Goal: Check status: Check status

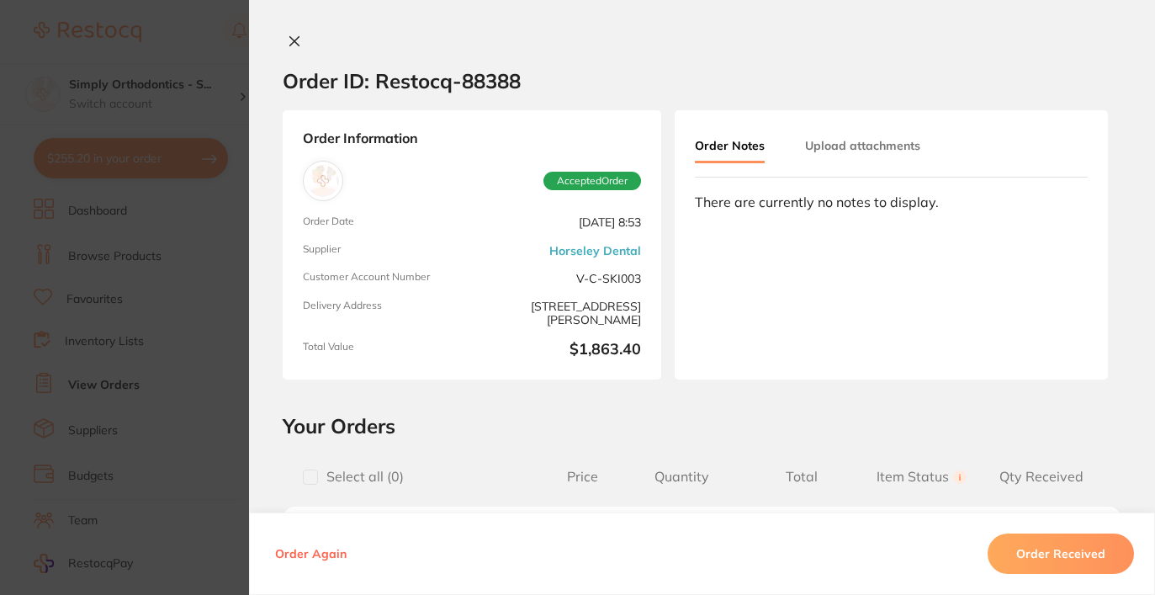
scroll to position [805, 0]
click at [283, 47] on button at bounding box center [295, 43] width 24 height 18
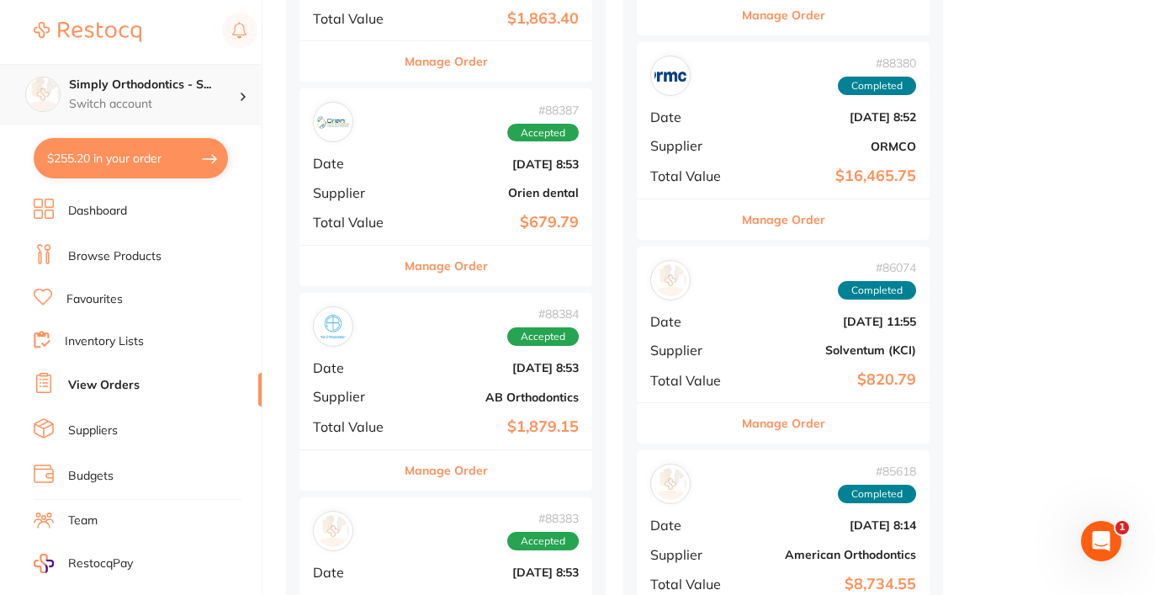
click at [120, 109] on p "Switch account" at bounding box center [154, 104] width 170 height 17
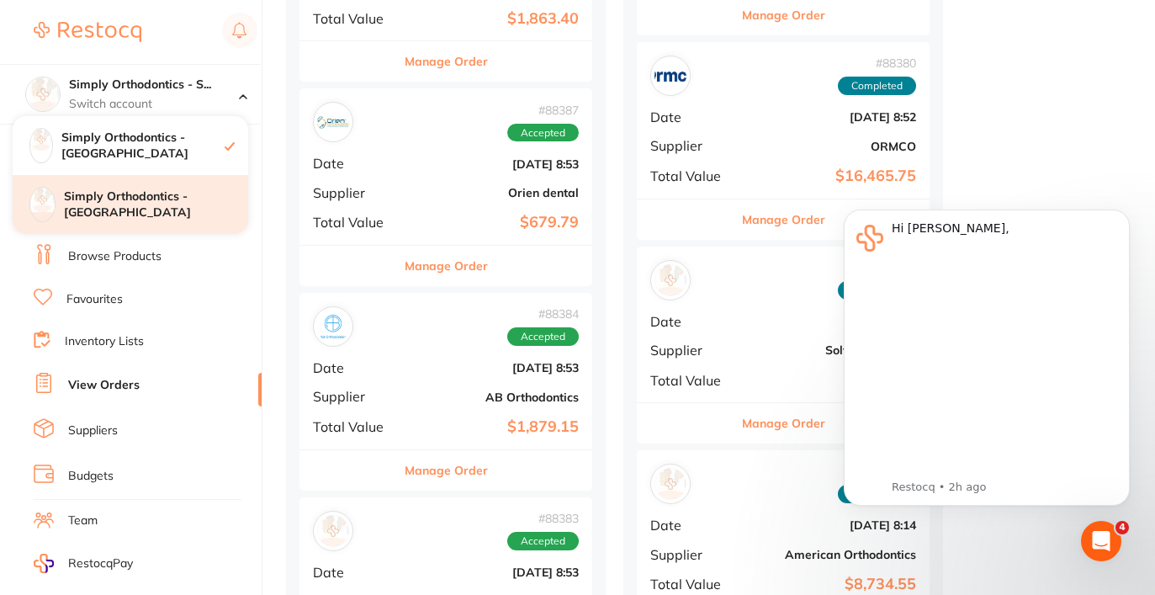
click at [139, 201] on h4 "Simply Orthodontics - [GEOGRAPHIC_DATA]" at bounding box center [156, 204] width 184 height 33
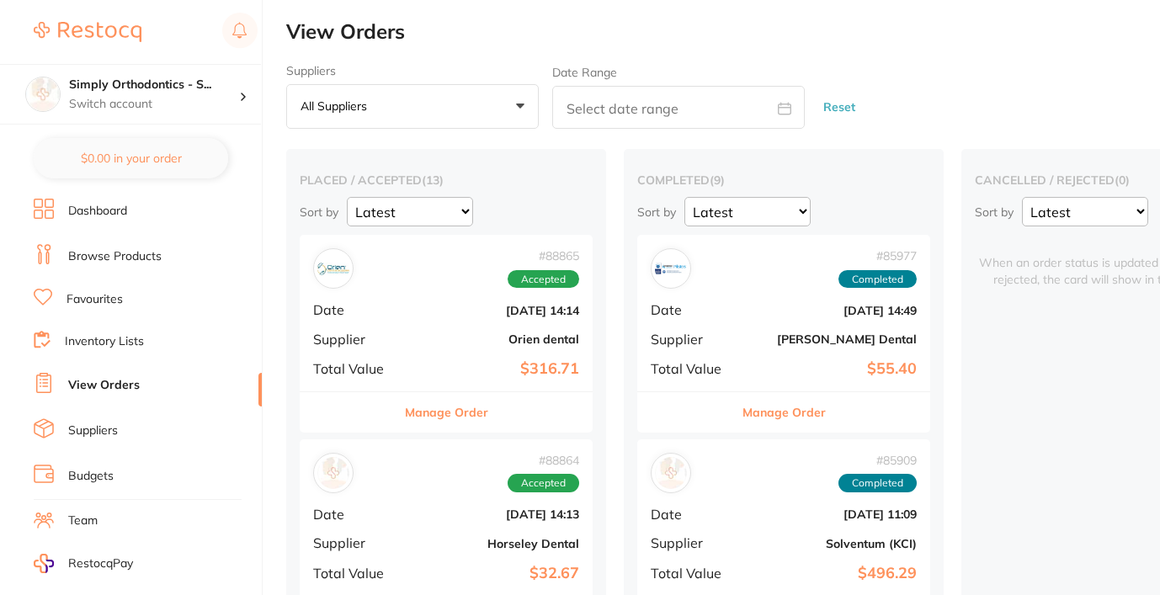
click at [104, 389] on link "View Orders" at bounding box center [104, 385] width 72 height 17
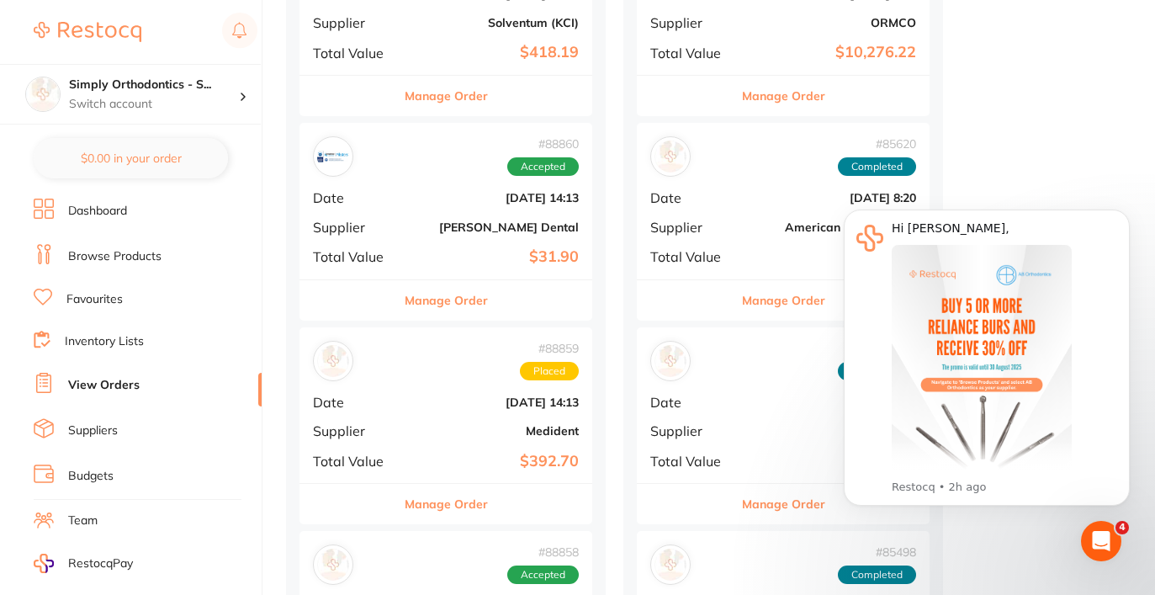
scroll to position [1132, 0]
click at [416, 212] on div "# 88860 Accepted Date Aug 4 2025, 14:13 Supplier Erskine Dental Total Value $31…" at bounding box center [446, 202] width 293 height 156
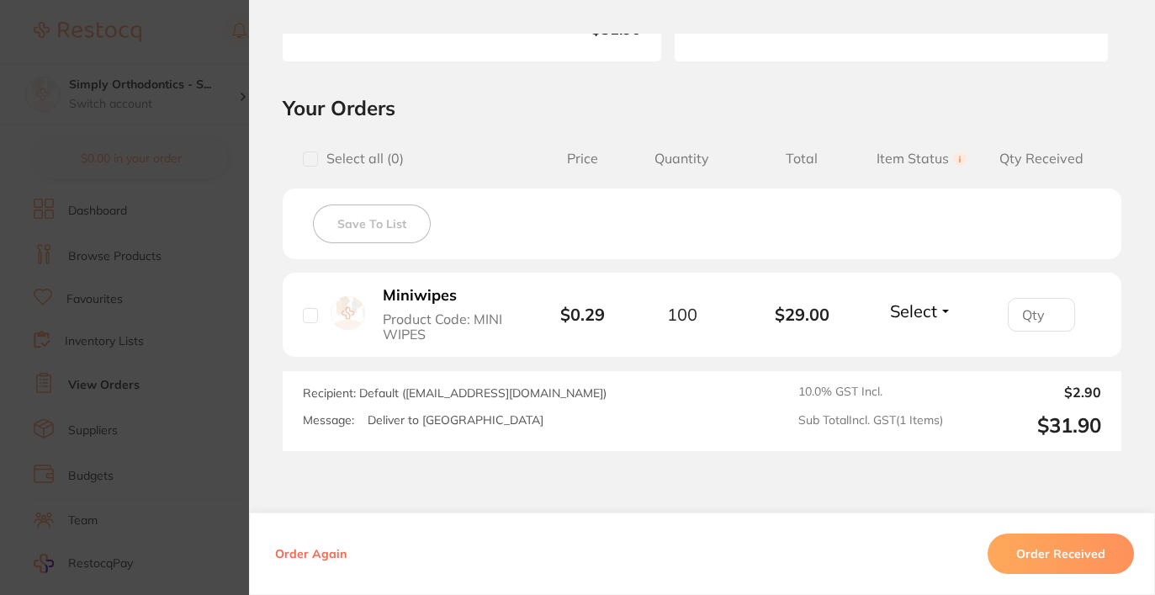
scroll to position [320, 0]
click at [307, 315] on input "checkbox" at bounding box center [310, 313] width 15 height 15
click at [313, 311] on input "checkbox" at bounding box center [310, 313] width 15 height 15
checkbox input "false"
click at [942, 301] on button "Select" at bounding box center [921, 309] width 72 height 21
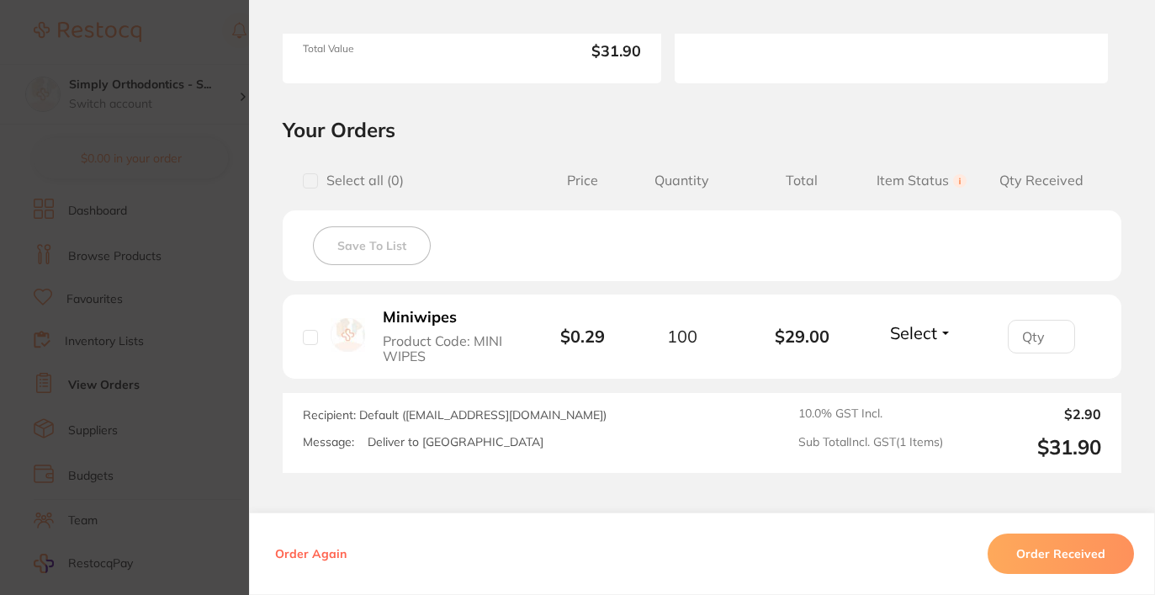
scroll to position [348, 0]
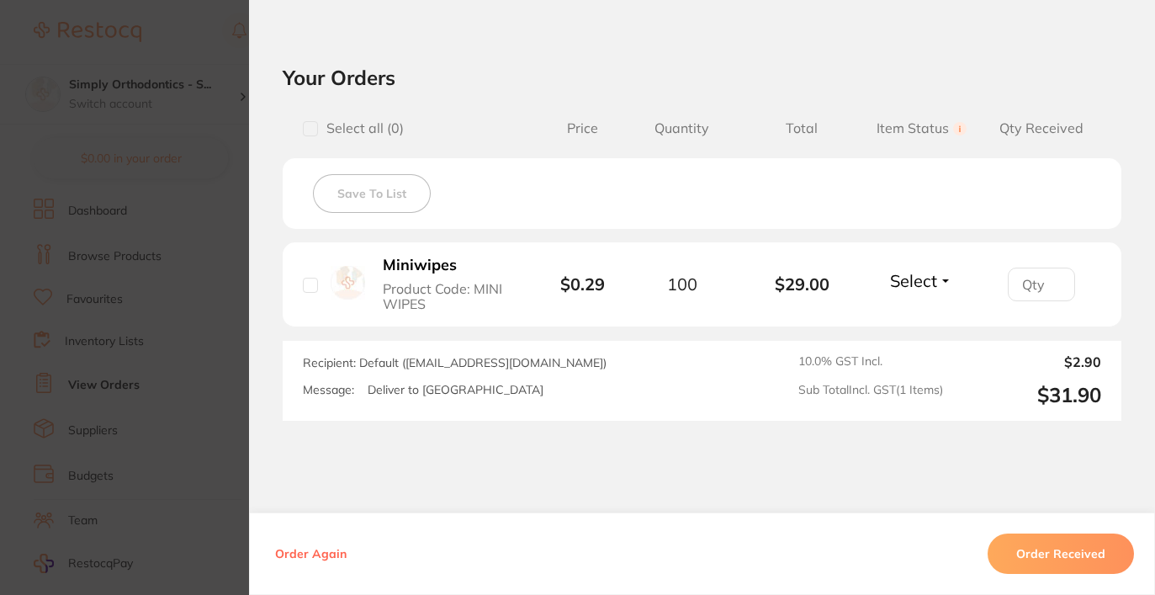
click at [921, 273] on span "Select" at bounding box center [913, 280] width 47 height 21
click at [922, 323] on span "Received" at bounding box center [921, 317] width 43 height 13
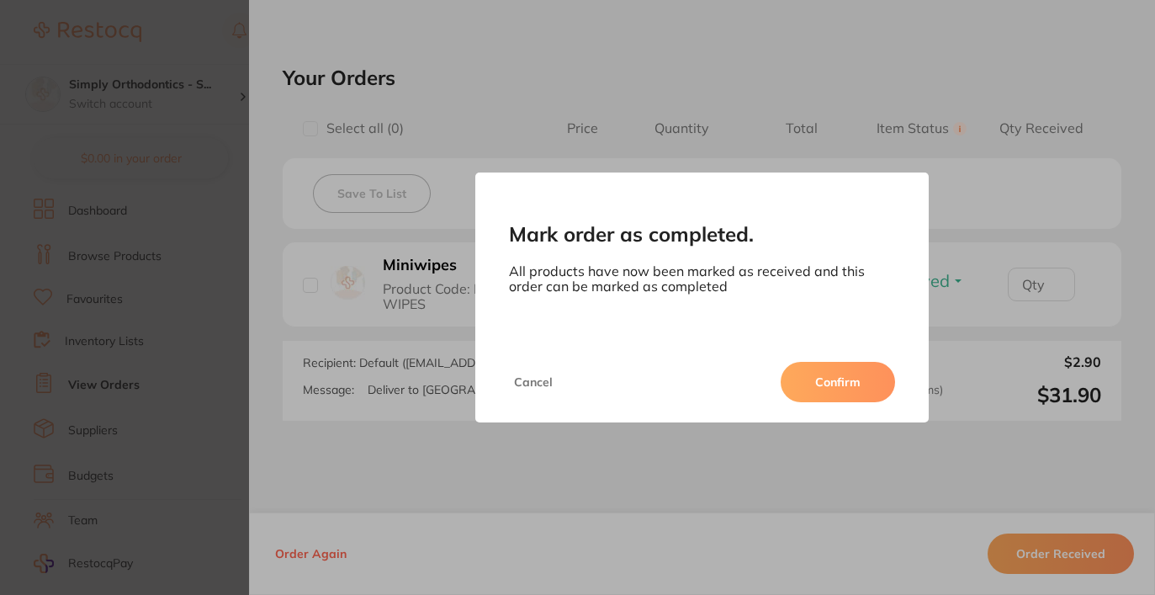
click at [852, 388] on button "Confirm" at bounding box center [838, 382] width 114 height 40
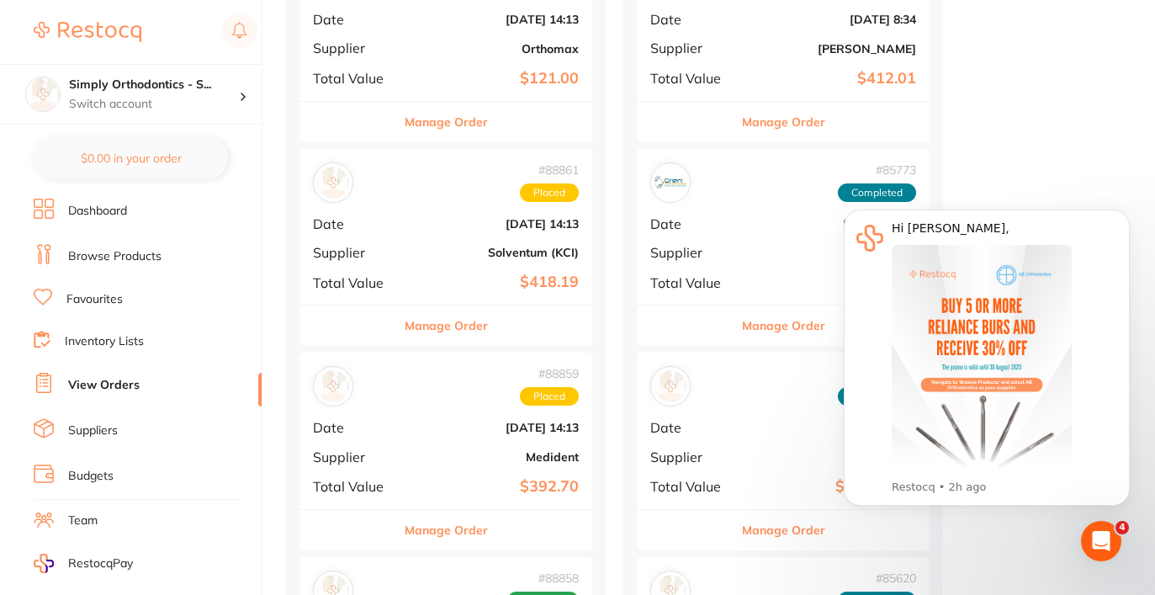
scroll to position [910, 0]
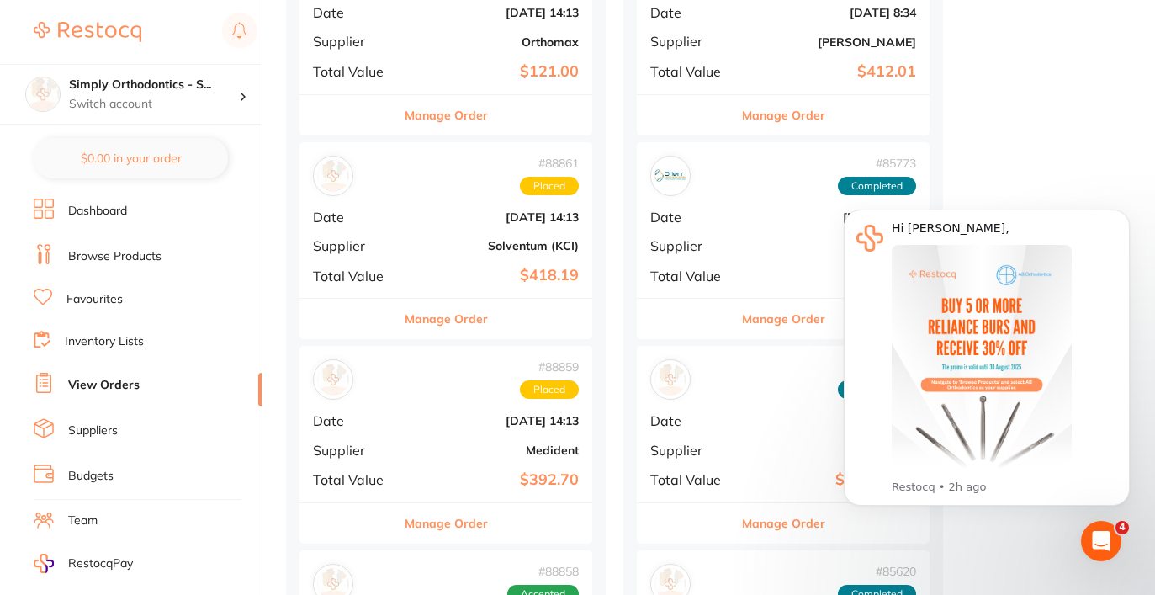
click at [523, 241] on b "Solventum (KCI)" at bounding box center [495, 245] width 168 height 13
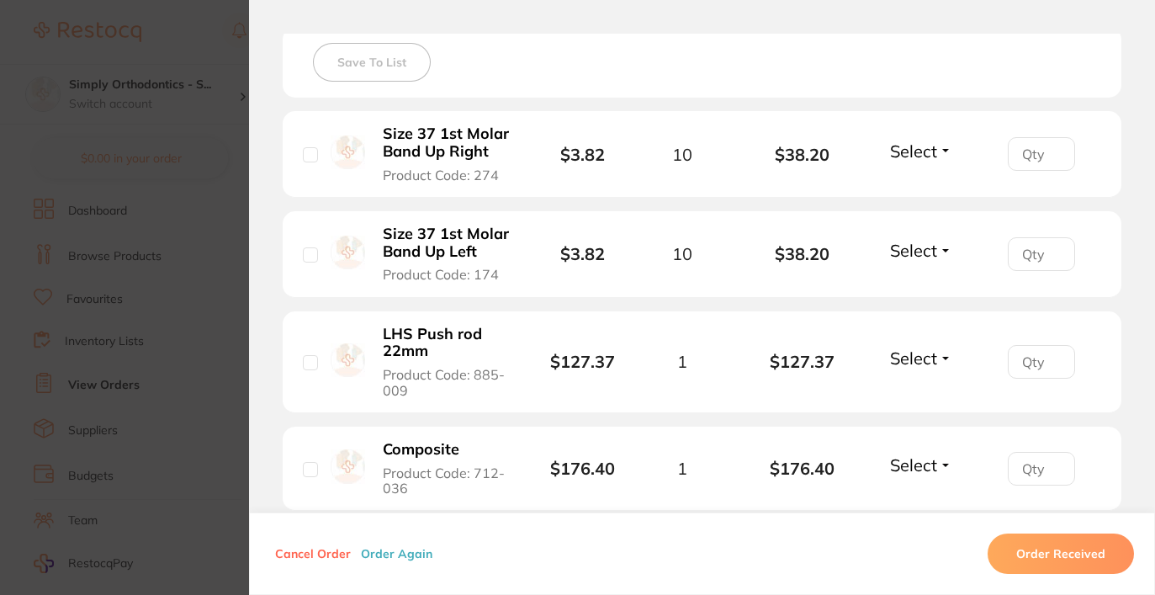
scroll to position [479, 0]
click at [922, 362] on span "Select" at bounding box center [913, 358] width 47 height 21
click at [914, 401] on span "Received" at bounding box center [921, 395] width 43 height 13
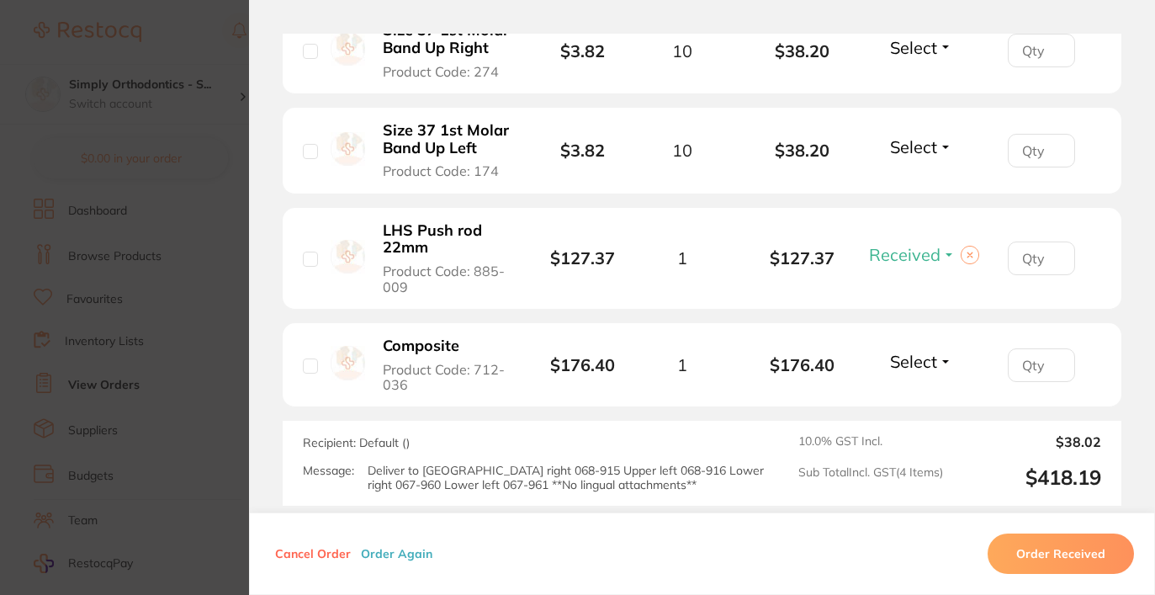
scroll to position [584, 0]
click at [915, 361] on span "Select" at bounding box center [913, 360] width 47 height 21
click at [909, 403] on span "Received" at bounding box center [921, 396] width 43 height 13
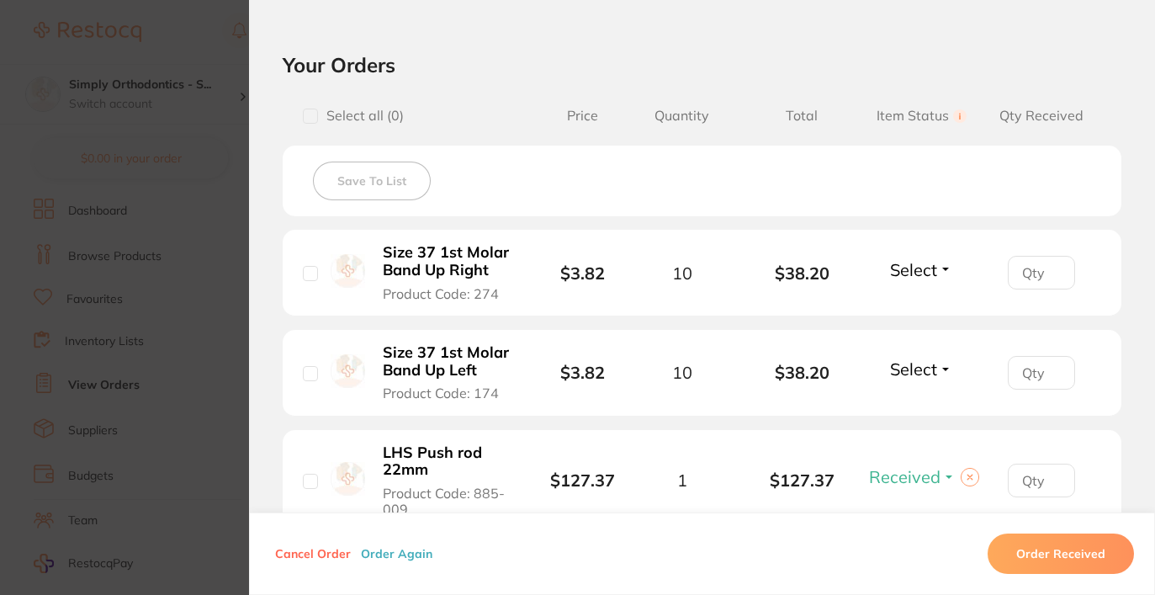
scroll to position [333, 0]
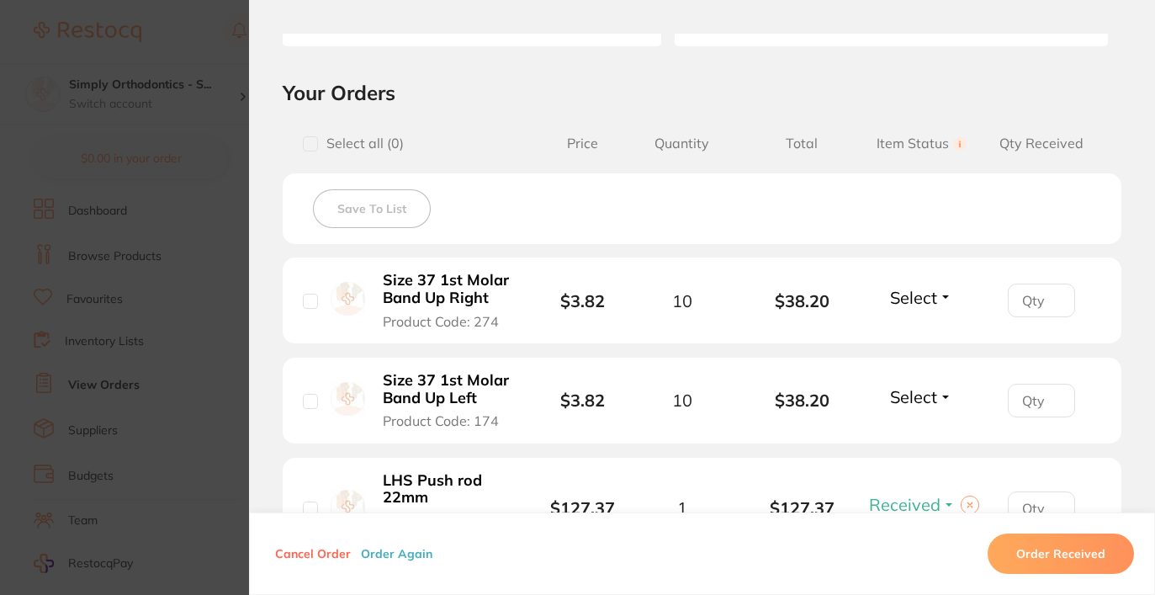
click at [200, 225] on section "Order ID: Restocq- 88861 Order Information 2 Received Placed Order Order Date A…" at bounding box center [577, 297] width 1155 height 595
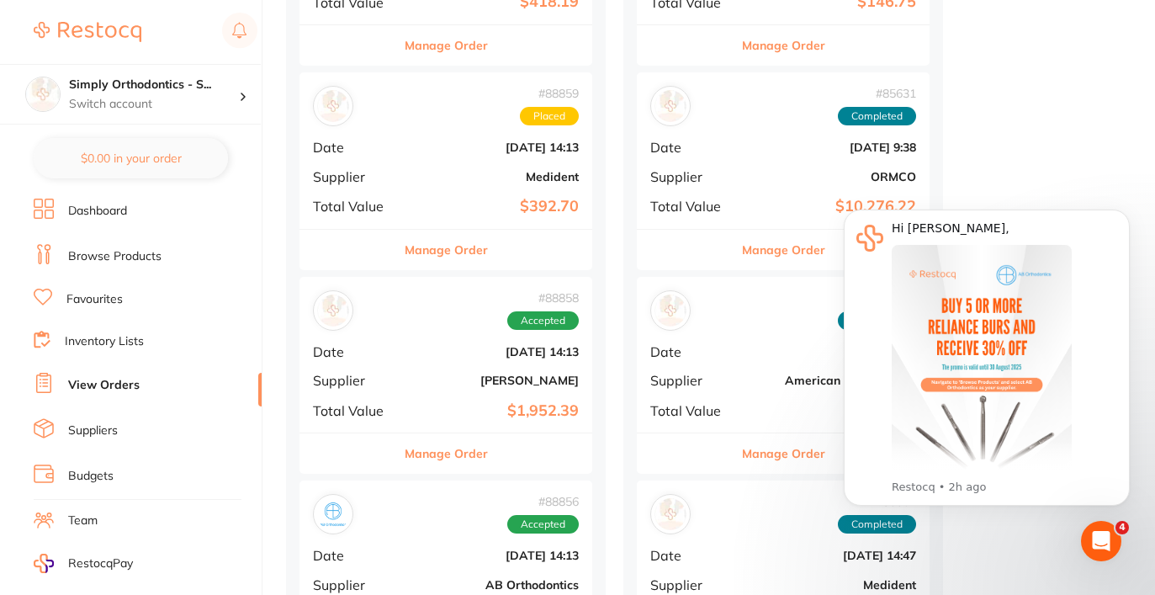
scroll to position [1188, 0]
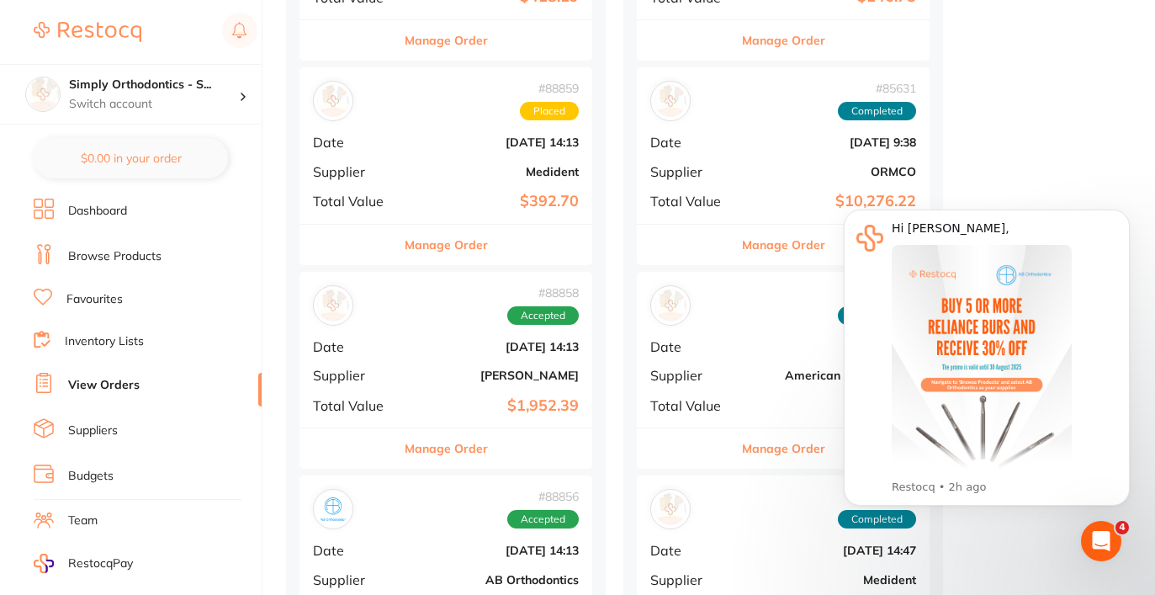
click at [526, 369] on b "[PERSON_NAME]" at bounding box center [495, 375] width 168 height 13
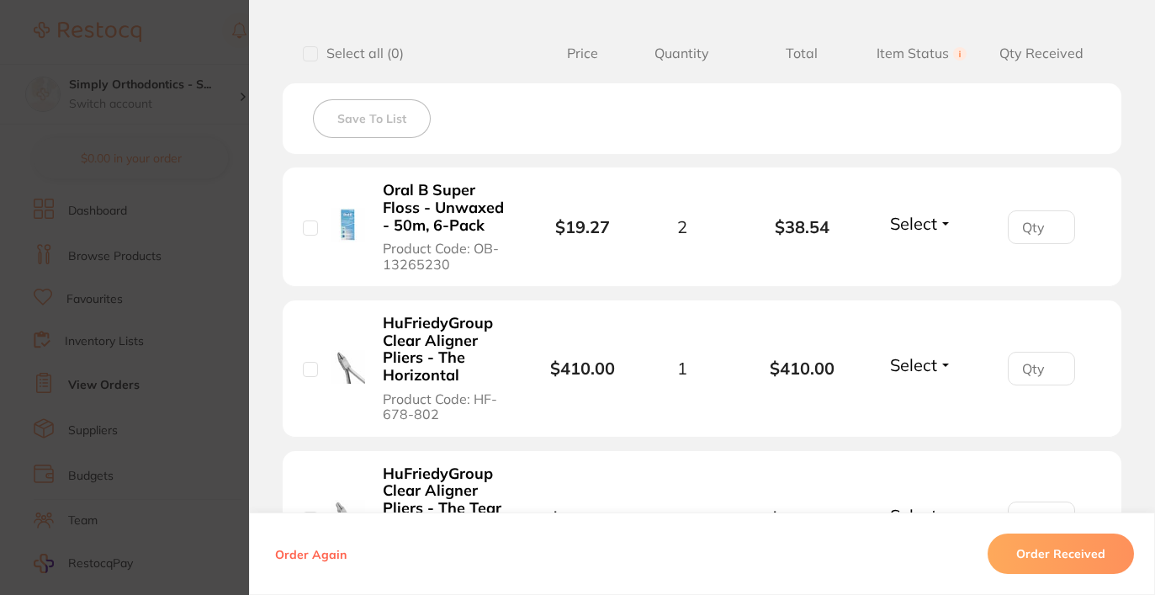
scroll to position [415, 0]
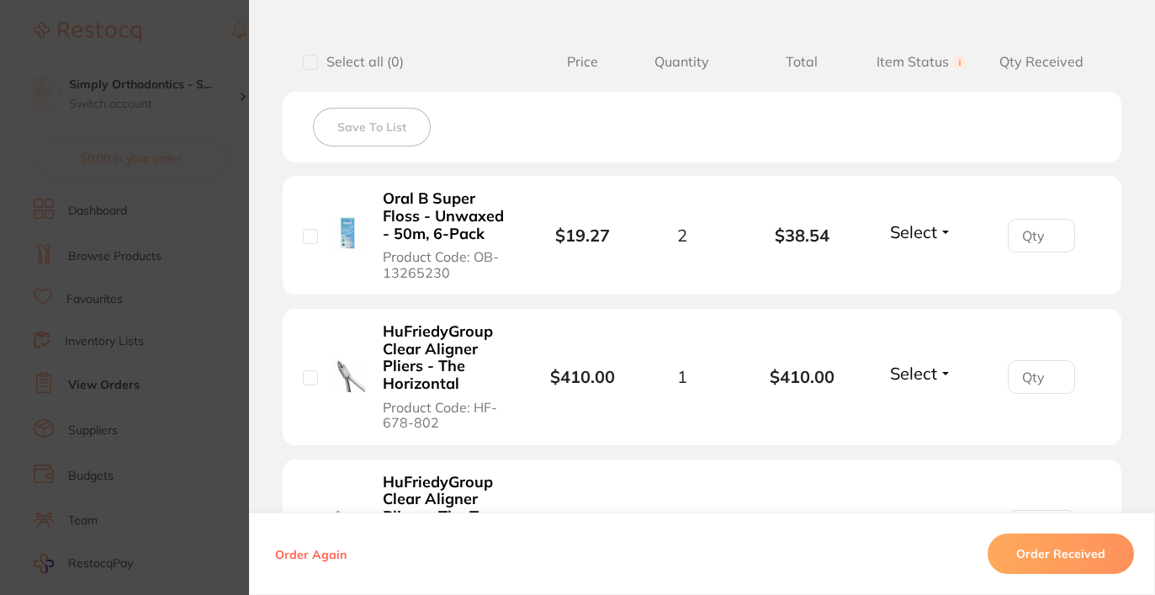
click at [917, 232] on span "Select" at bounding box center [913, 231] width 47 height 21
click at [914, 273] on span "Received" at bounding box center [921, 268] width 43 height 13
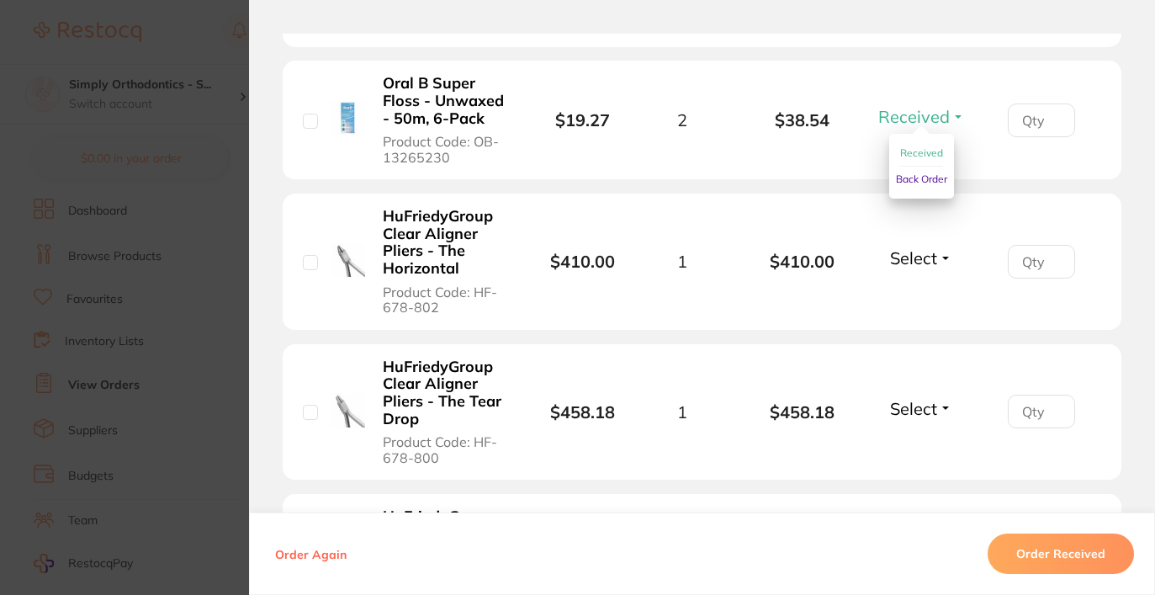
scroll to position [530, 0]
click at [915, 410] on span "Select" at bounding box center [913, 408] width 47 height 21
click at [906, 448] on span "Received" at bounding box center [921, 444] width 43 height 13
click at [913, 260] on span "Select" at bounding box center [913, 257] width 47 height 21
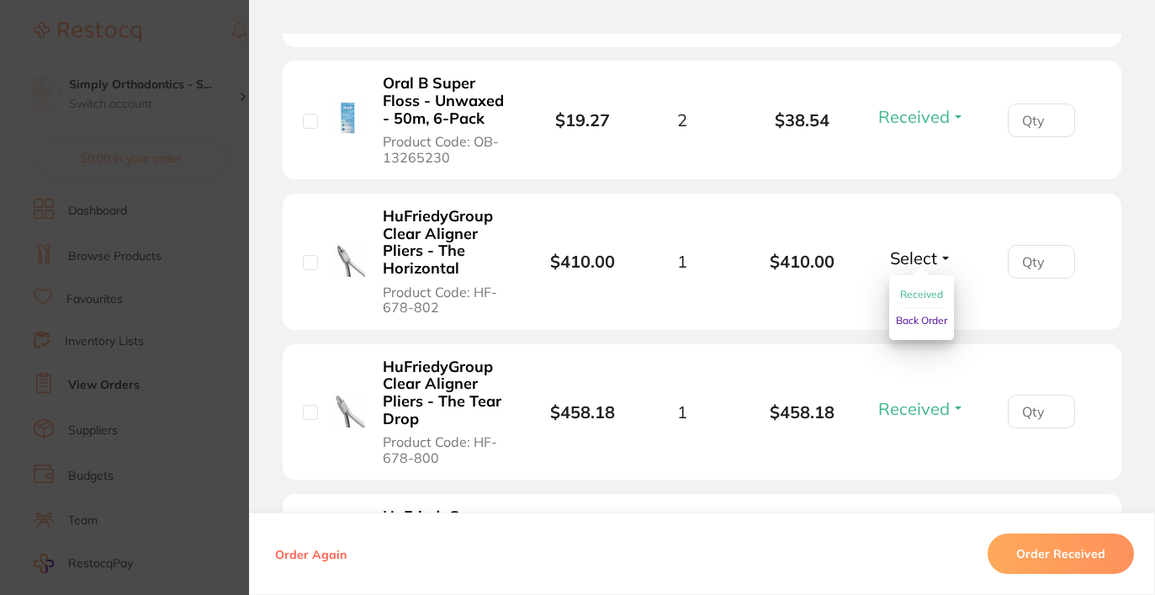
click at [930, 305] on button "Received" at bounding box center [921, 295] width 43 height 26
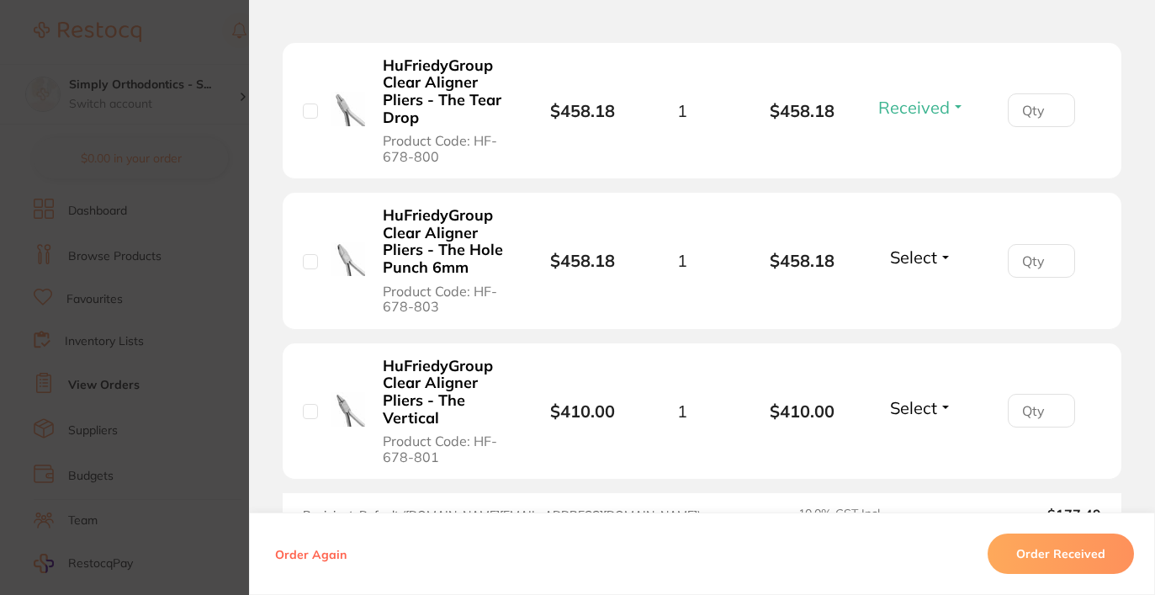
scroll to position [837, 0]
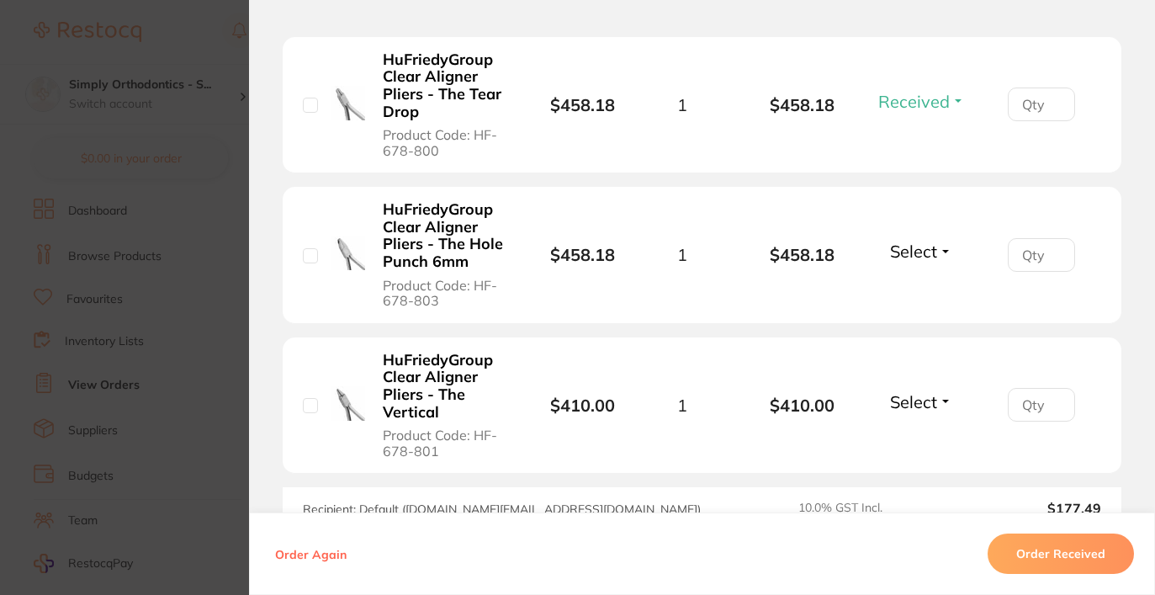
click at [930, 295] on li "HuFriedyGroup Clear Aligner Pliers - The Hole Punch 6mm Product Code: HF-678-80…" at bounding box center [702, 255] width 839 height 137
click at [927, 260] on span "Select" at bounding box center [913, 251] width 47 height 21
click at [926, 289] on span "Received" at bounding box center [921, 287] width 43 height 13
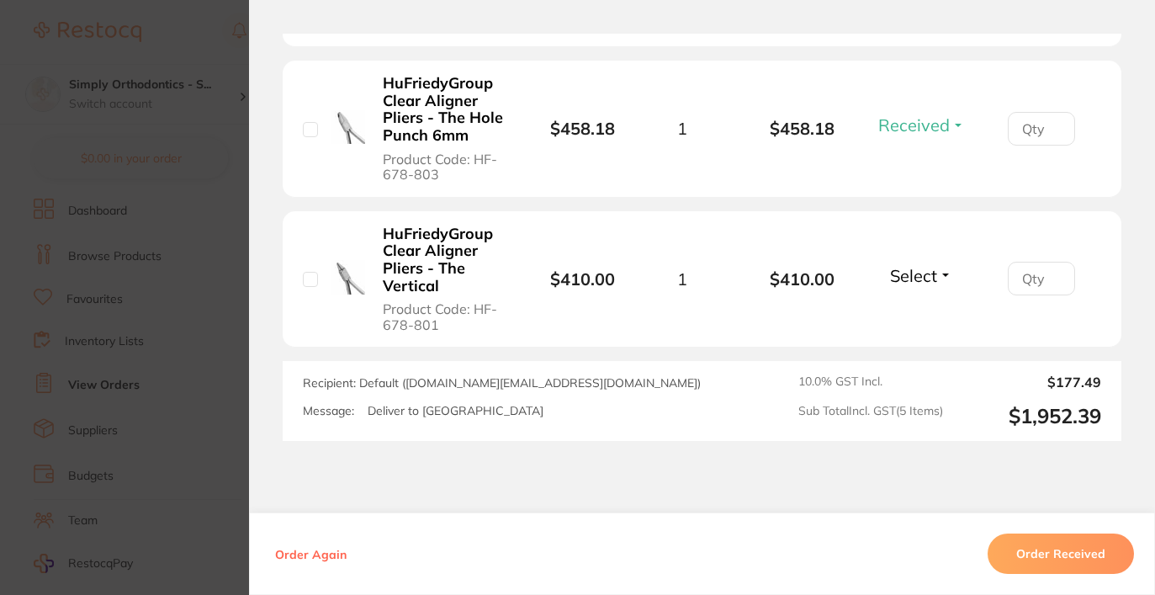
scroll to position [966, 0]
click at [926, 284] on span "Select" at bounding box center [913, 273] width 47 height 21
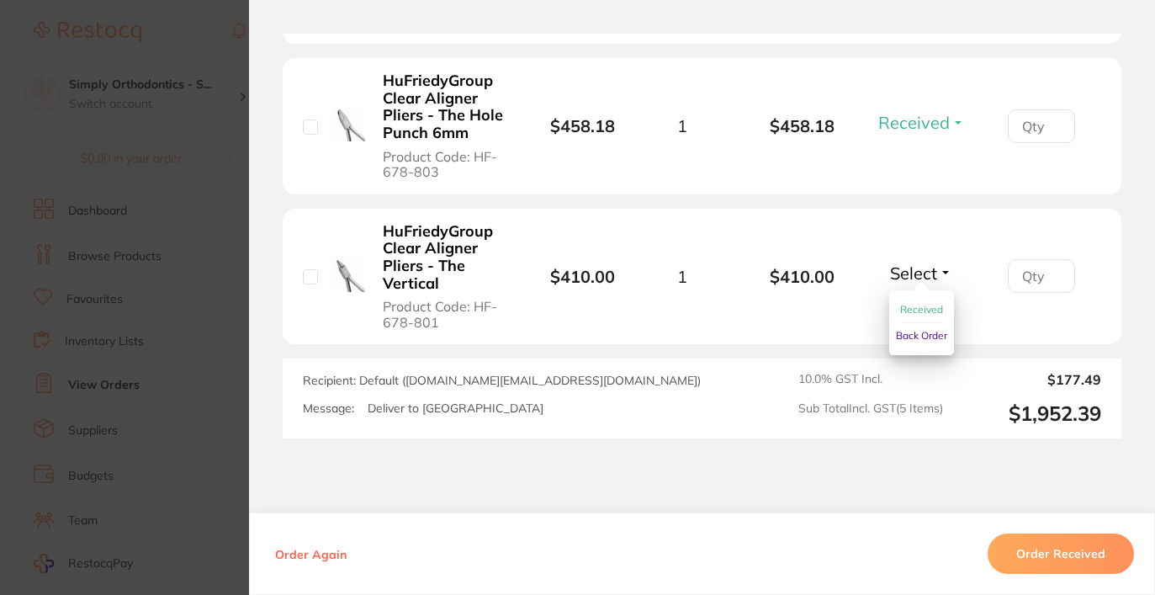
click at [924, 311] on span "Received" at bounding box center [921, 309] width 43 height 13
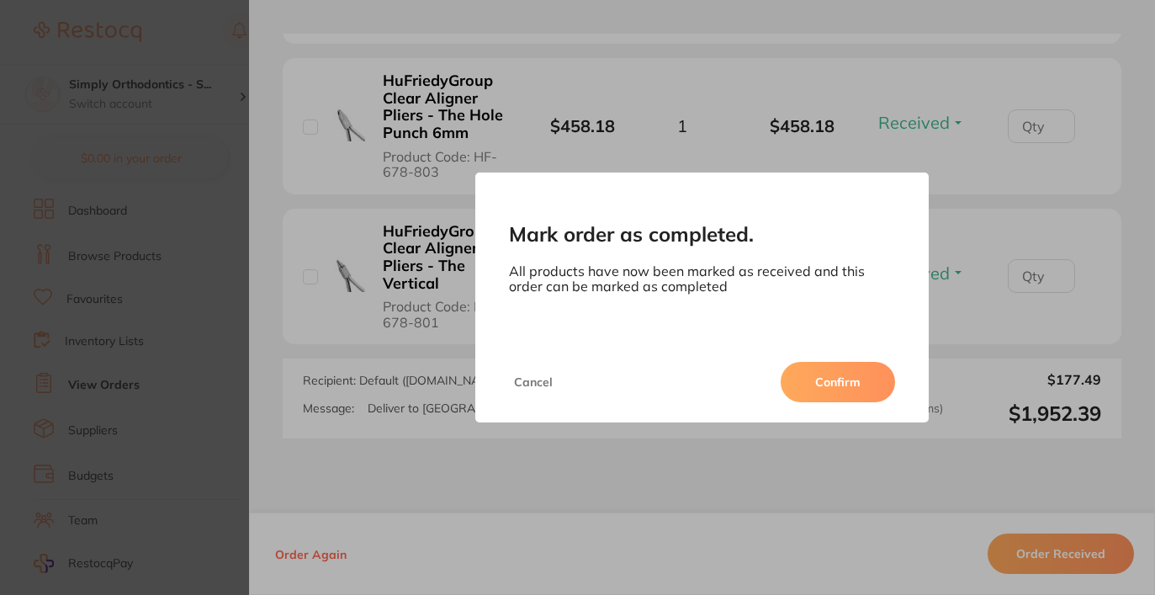
click at [861, 385] on button "Confirm" at bounding box center [838, 382] width 114 height 40
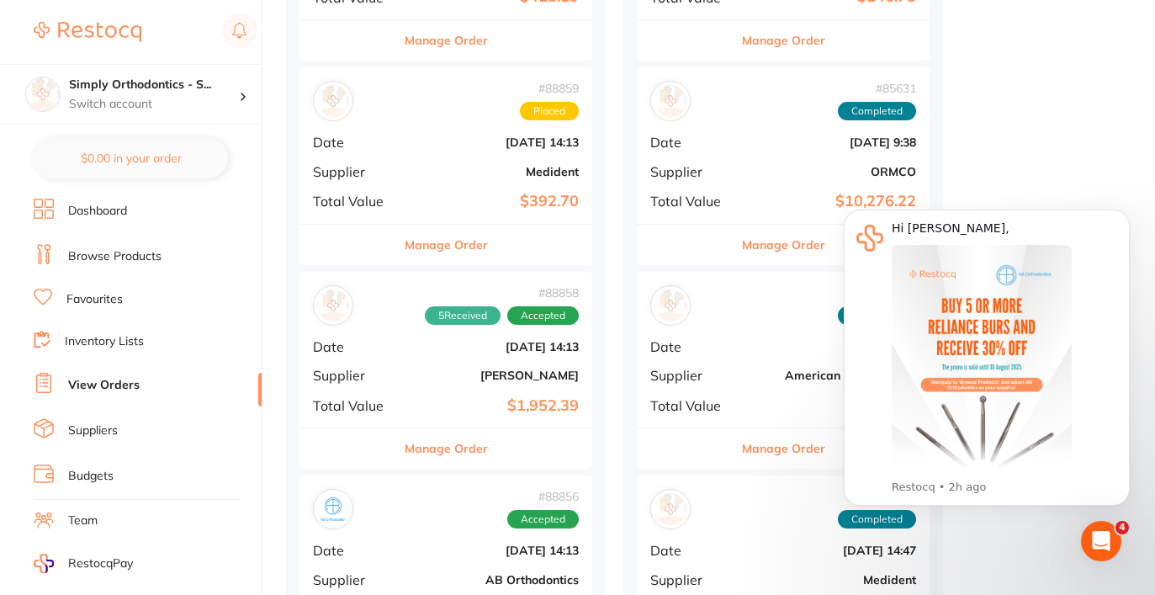
click at [531, 165] on b "Medident" at bounding box center [495, 171] width 168 height 13
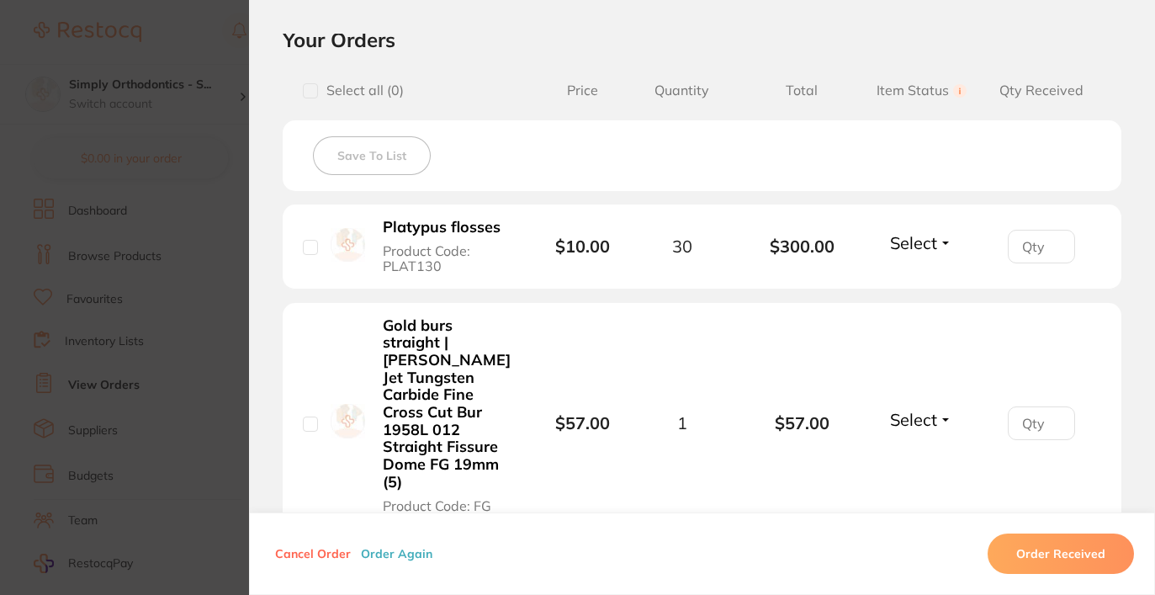
scroll to position [385, 0]
click at [911, 245] on span "Select" at bounding box center [913, 243] width 47 height 21
click at [909, 281] on span "Received" at bounding box center [921, 279] width 43 height 13
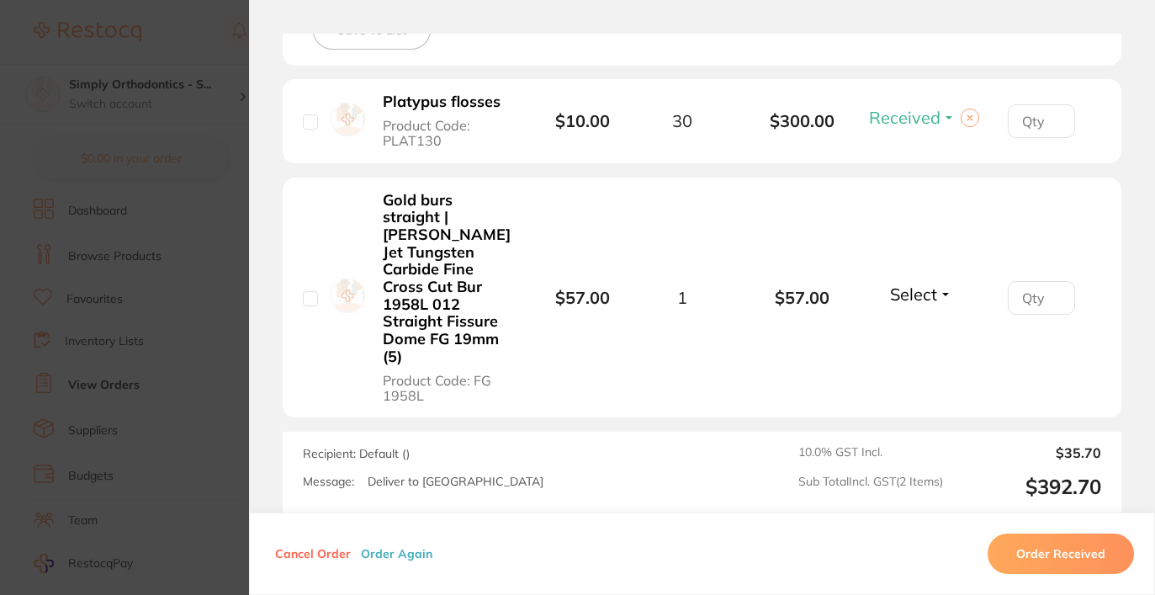
scroll to position [519, 0]
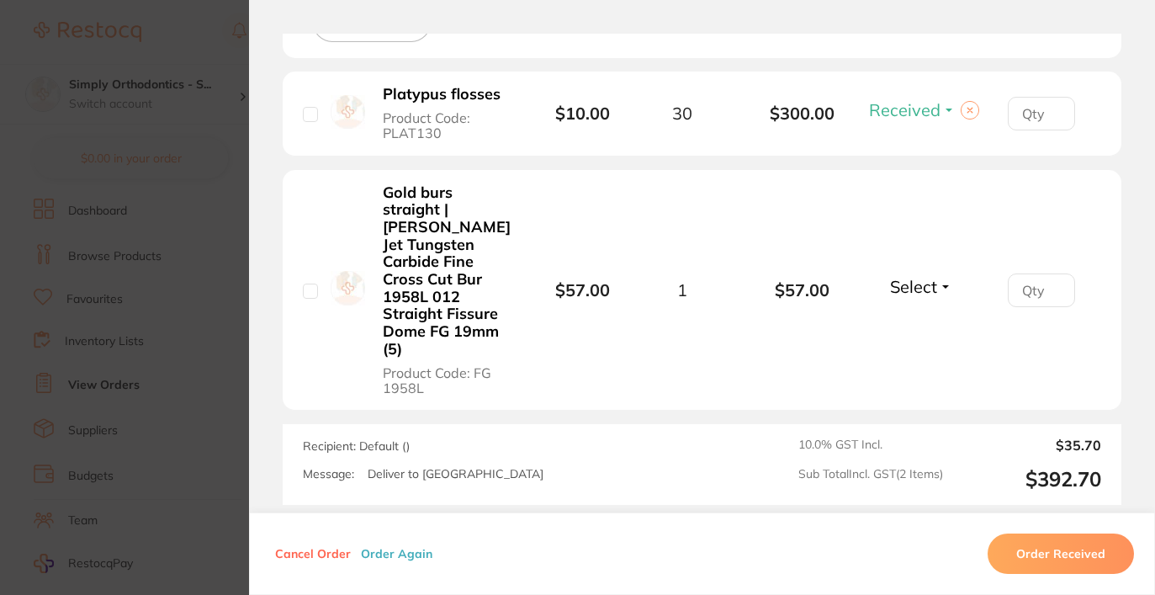
click at [914, 276] on span "Select" at bounding box center [913, 286] width 47 height 21
click at [923, 316] on span "Received" at bounding box center [921, 322] width 43 height 13
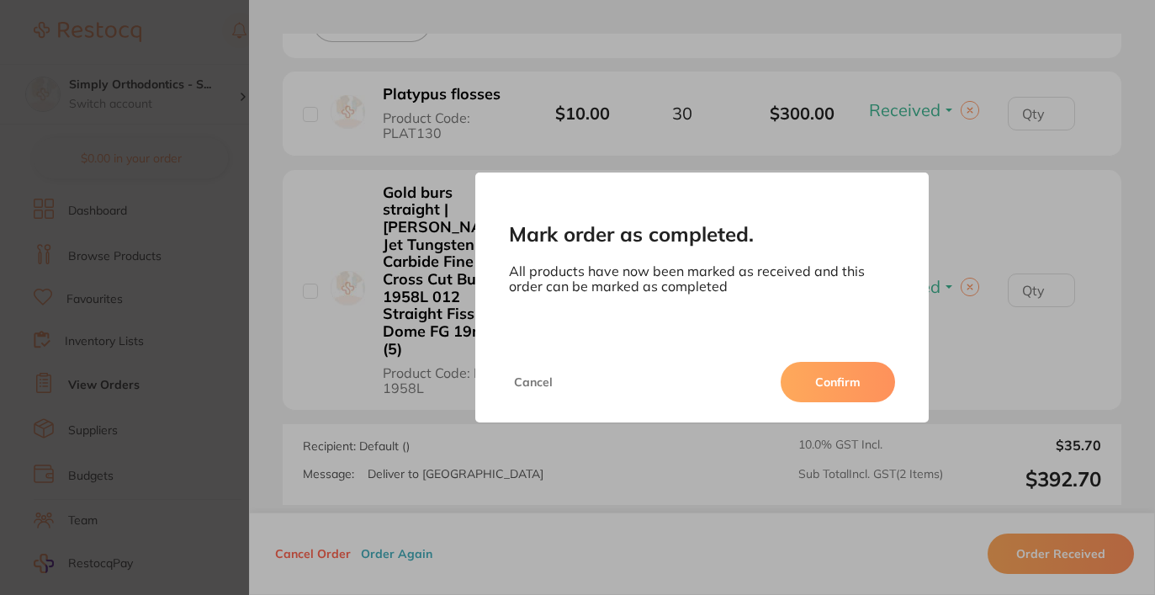
click at [853, 378] on button "Confirm" at bounding box center [838, 382] width 114 height 40
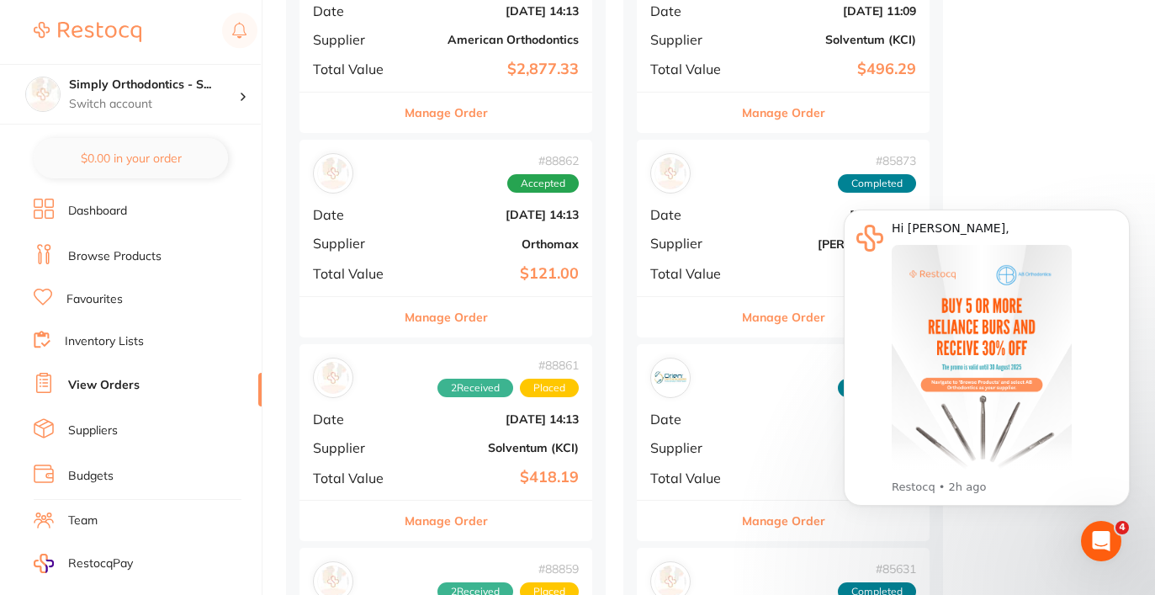
scroll to position [728, 0]
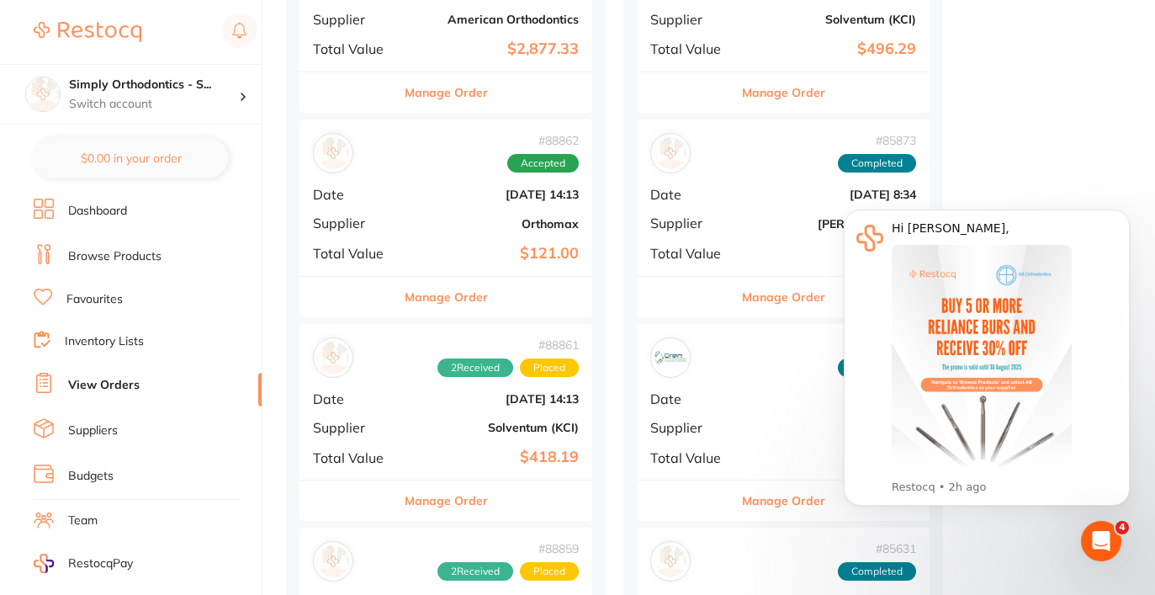
click at [525, 226] on div "# 88862 Accepted Date Aug 4 2025, 14:13 Supplier Orthomax Total Value $121.00" at bounding box center [446, 197] width 293 height 156
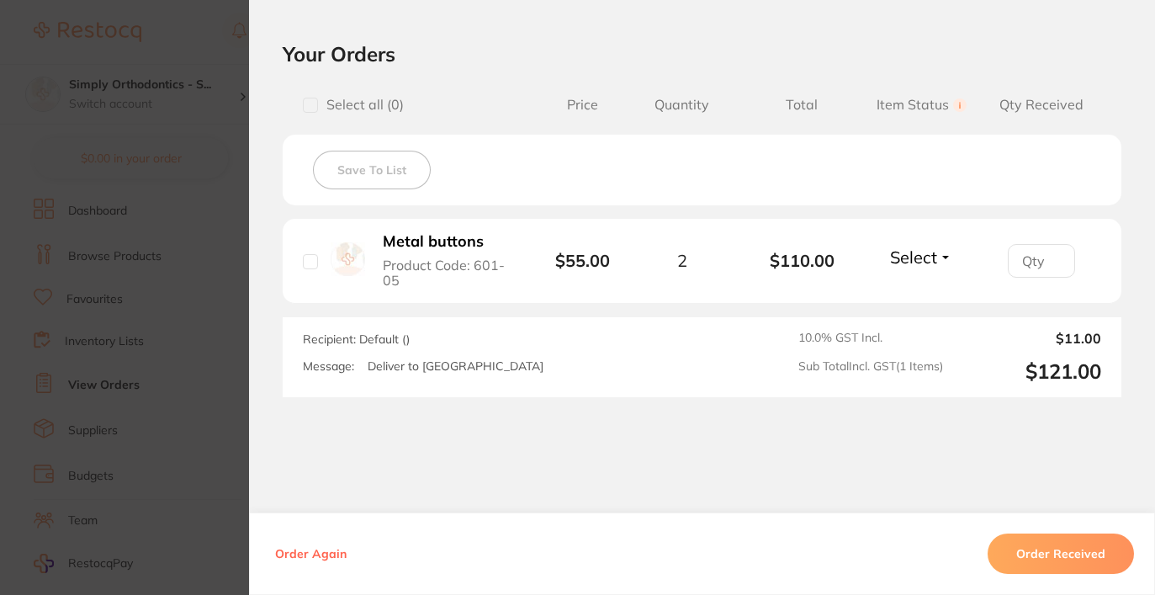
scroll to position [371, 0]
click at [904, 265] on span "Select" at bounding box center [913, 257] width 47 height 21
click at [915, 299] on span "Received" at bounding box center [921, 294] width 43 height 13
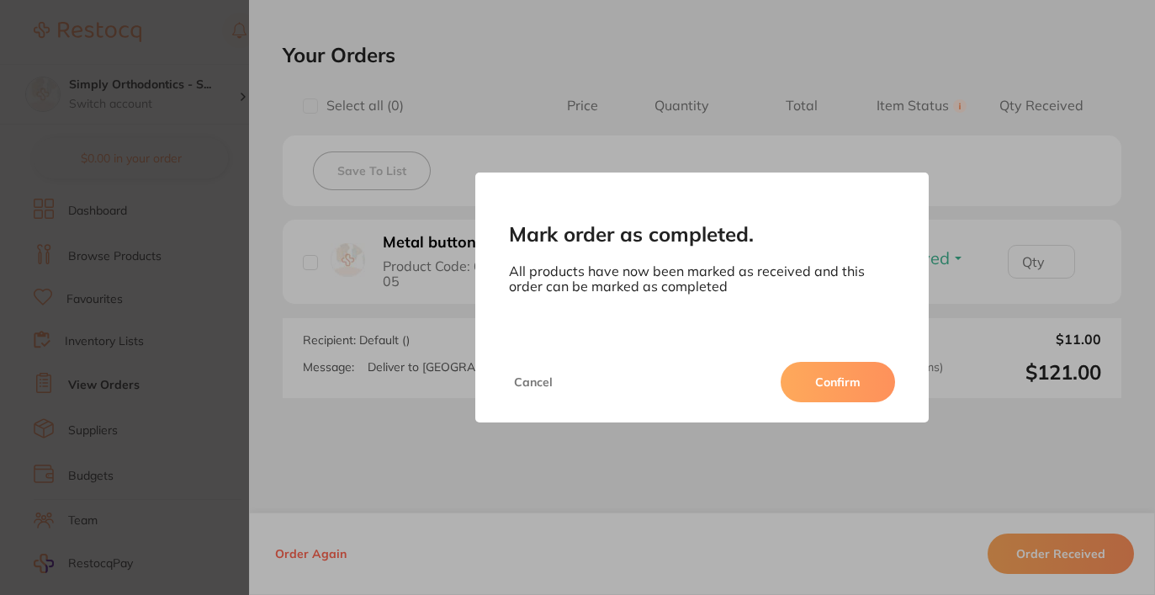
click at [840, 380] on button "Confirm" at bounding box center [838, 382] width 114 height 40
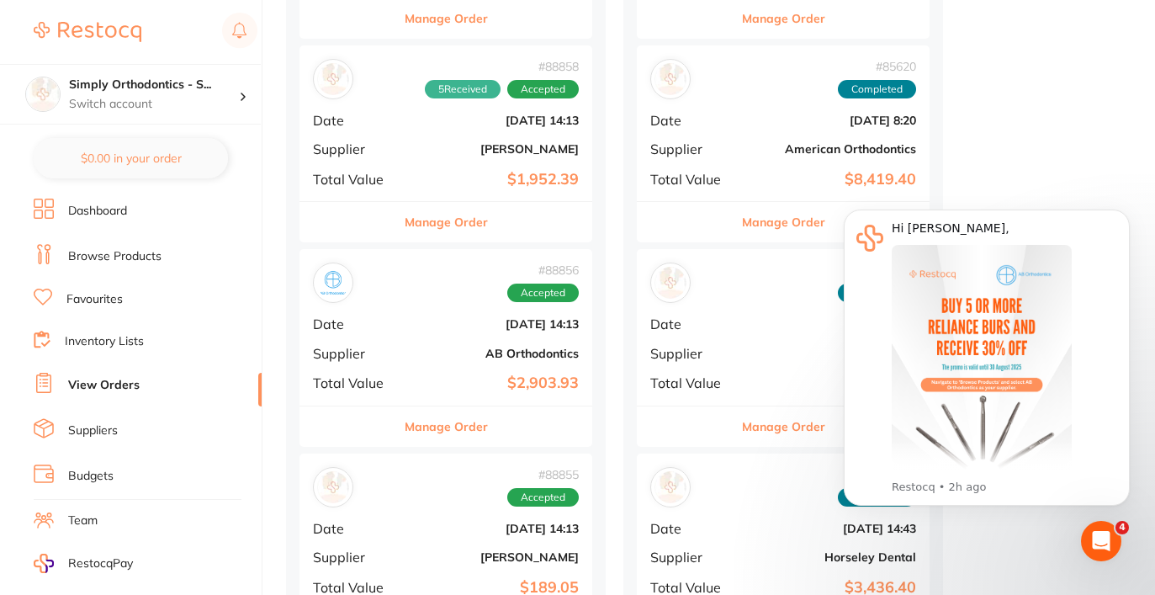
scroll to position [1420, 0]
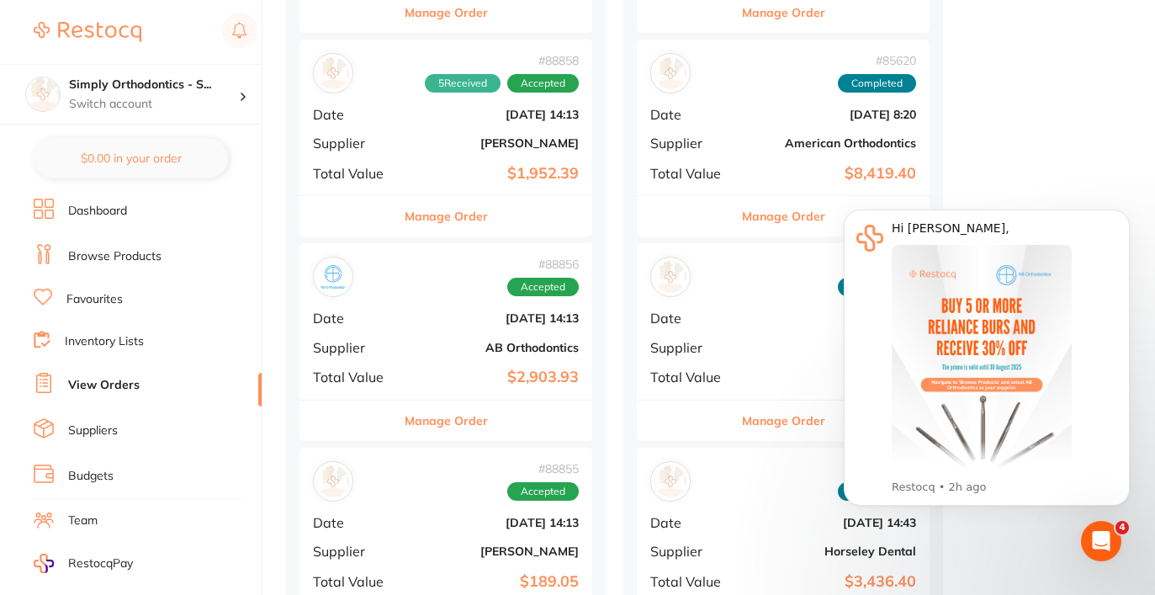
click at [518, 341] on b "AB Orthodontics" at bounding box center [495, 347] width 168 height 13
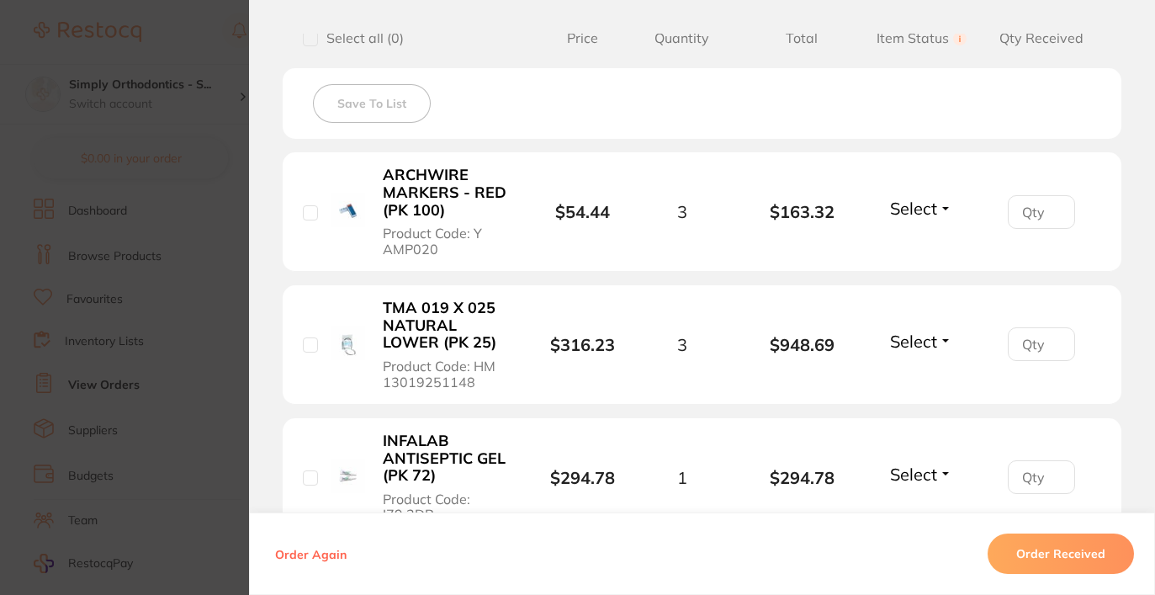
click at [934, 224] on div "Select Received Back Order" at bounding box center [921, 212] width 72 height 28
click at [925, 207] on span "Select" at bounding box center [913, 208] width 47 height 21
click at [917, 249] on span "Received" at bounding box center [921, 244] width 43 height 13
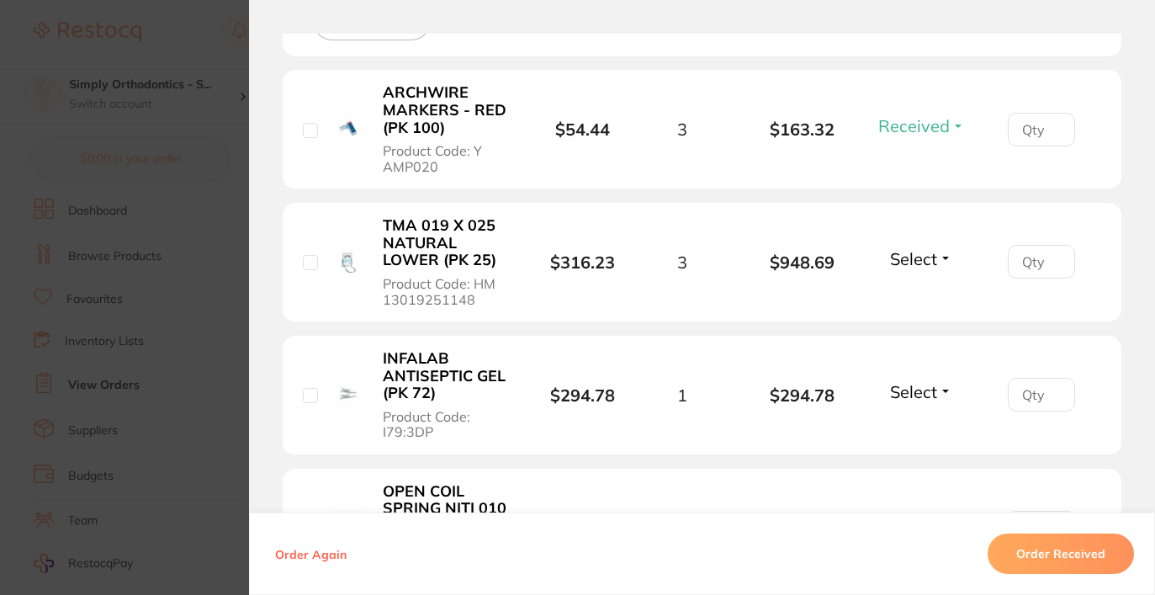
scroll to position [523, 0]
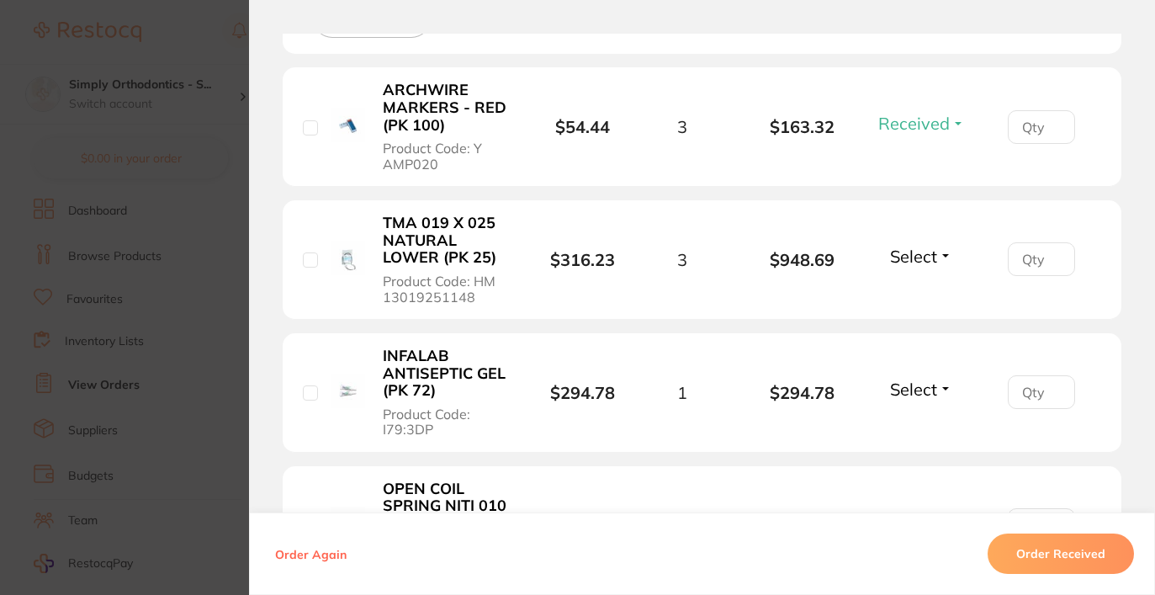
click at [910, 263] on span "Select" at bounding box center [913, 256] width 47 height 21
click at [914, 299] on span "Received" at bounding box center [921, 292] width 43 height 13
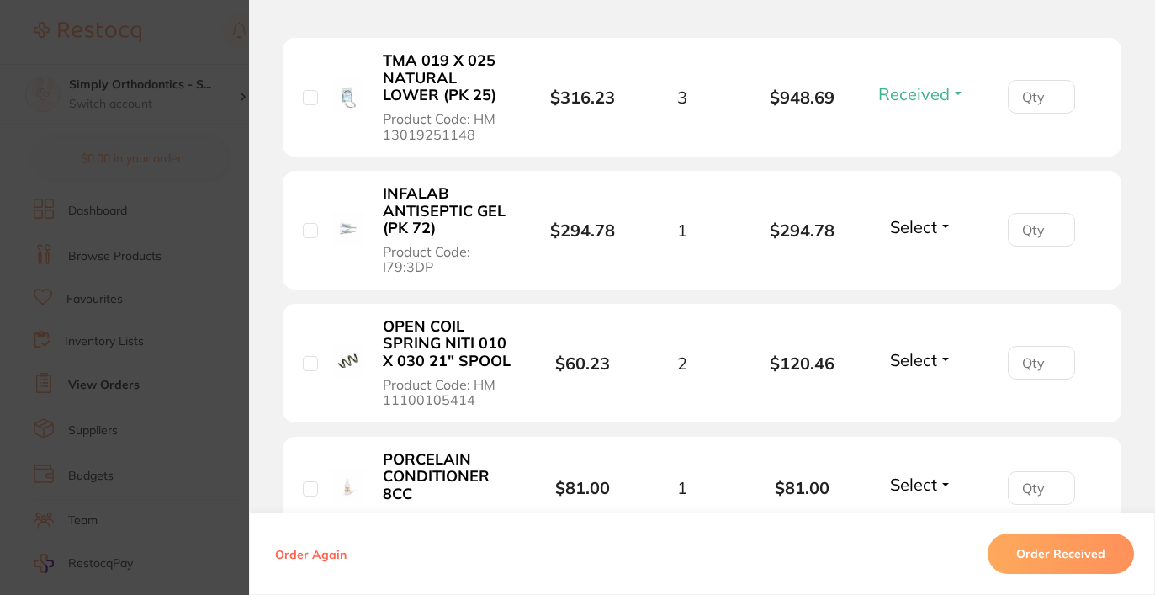
scroll to position [690, 0]
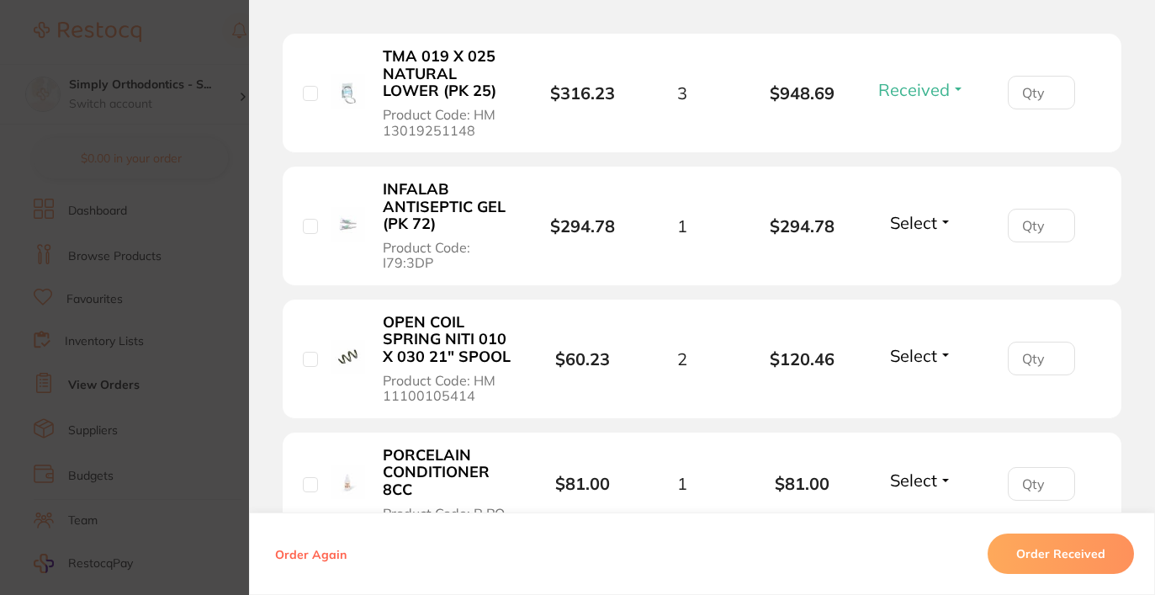
click at [903, 231] on span "Select" at bounding box center [913, 222] width 47 height 21
click at [912, 258] on span "Received" at bounding box center [921, 258] width 43 height 13
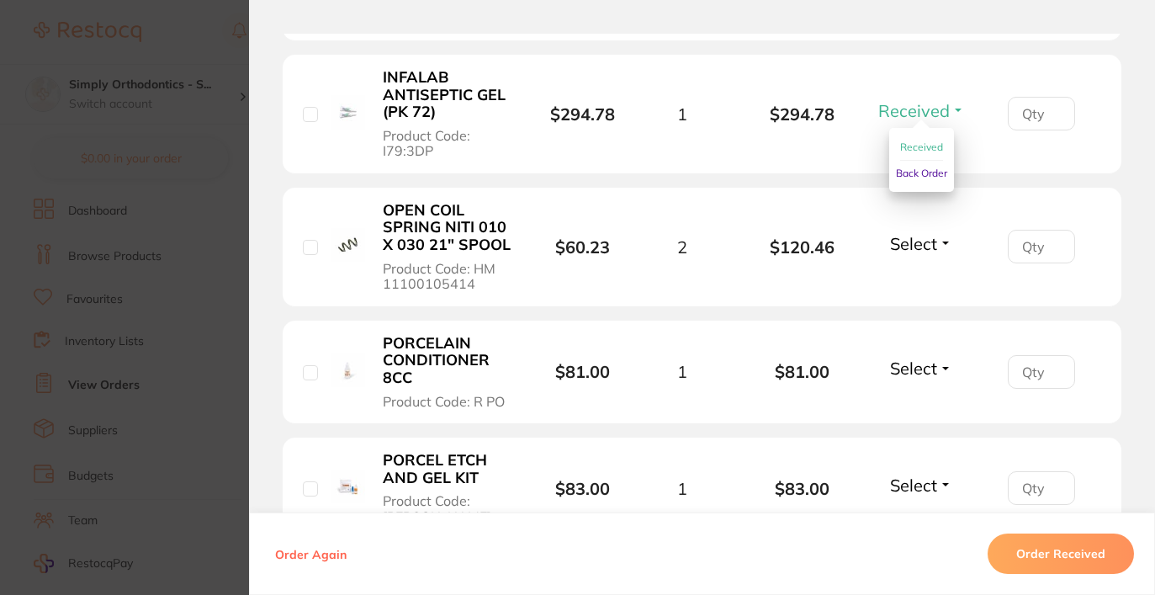
scroll to position [803, 0]
click at [916, 245] on span "Select" at bounding box center [913, 242] width 47 height 21
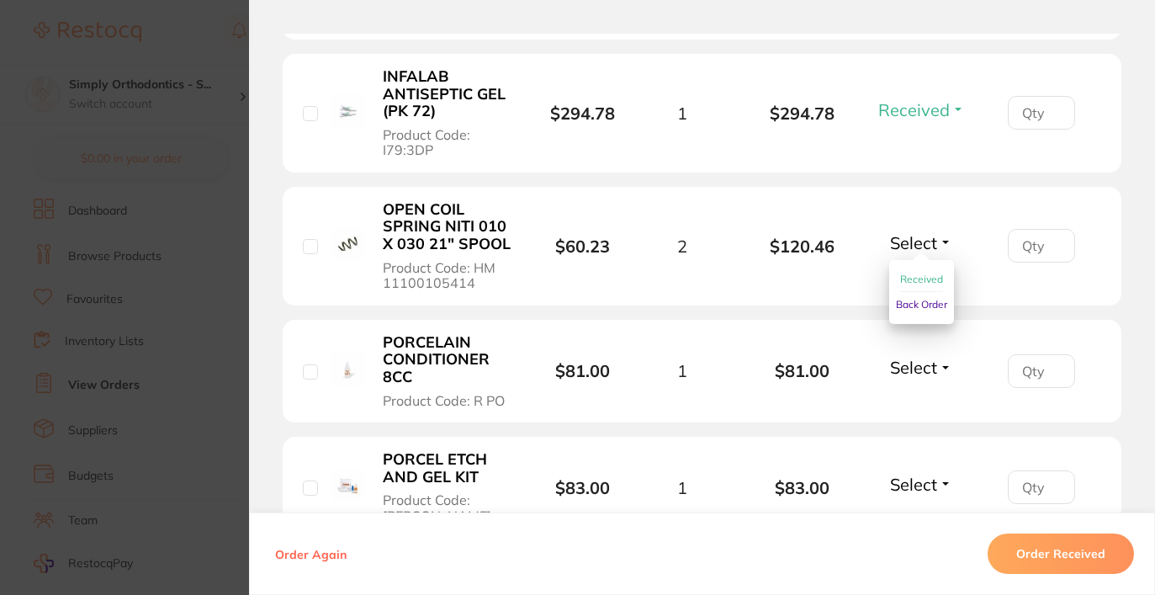
click at [915, 280] on span "Received" at bounding box center [921, 279] width 43 height 13
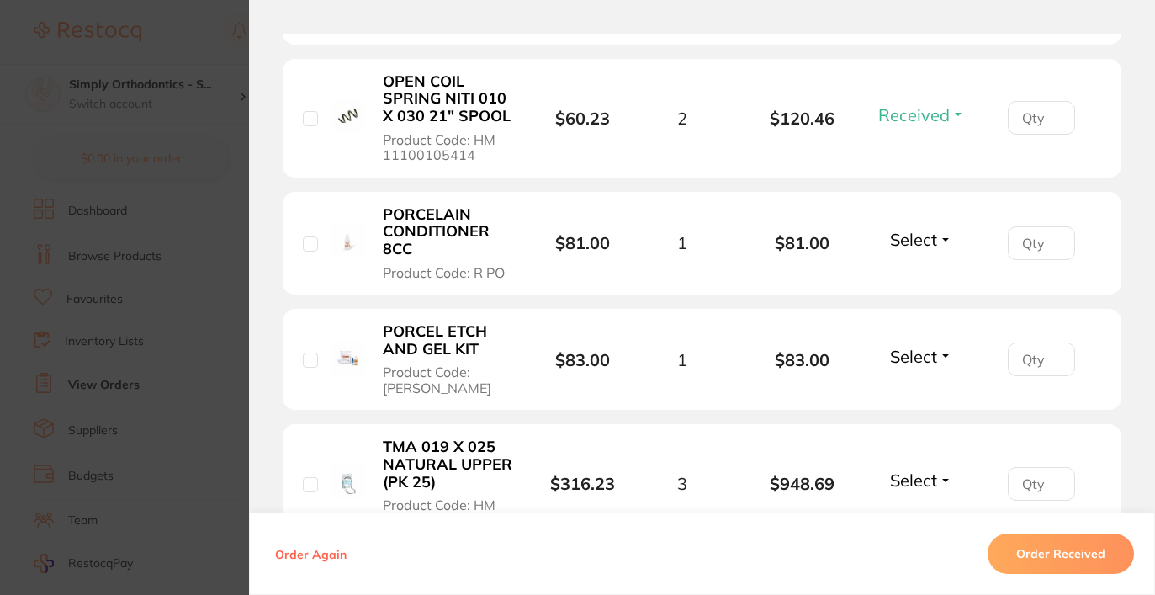
scroll to position [932, 0]
click at [930, 249] on span "Select" at bounding box center [913, 238] width 47 height 21
click at [927, 281] on span "Received" at bounding box center [921, 274] width 43 height 13
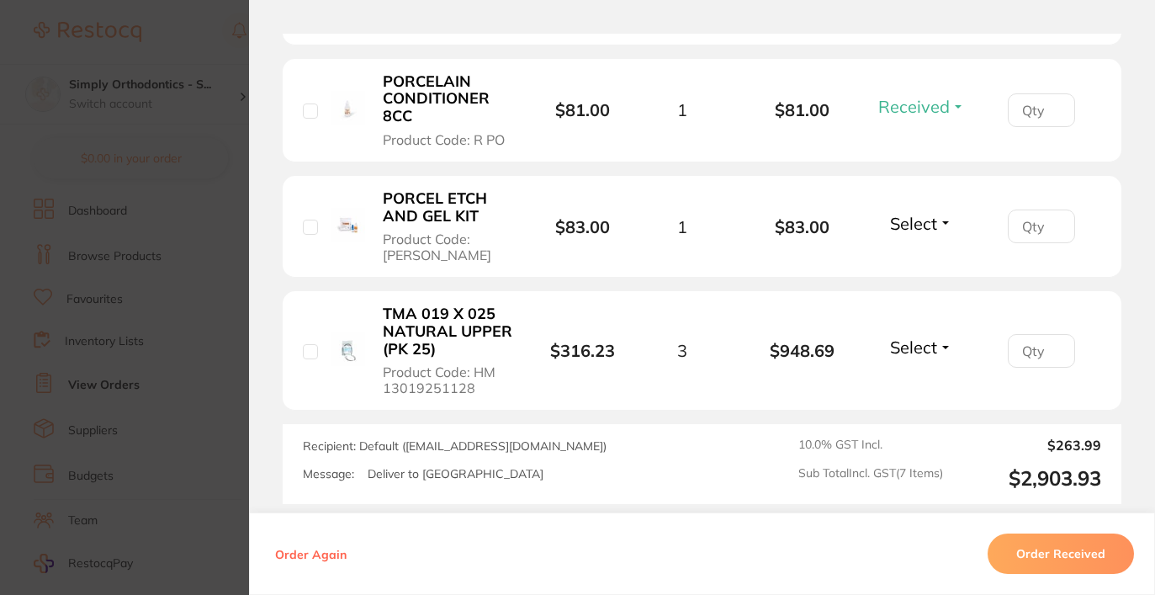
scroll to position [1063, 0]
click at [926, 231] on span "Select" at bounding box center [913, 224] width 47 height 21
click at [926, 272] on button "Received" at bounding box center [921, 261] width 43 height 26
click at [893, 349] on span "Select" at bounding box center [913, 347] width 47 height 21
click at [904, 389] on span "Received" at bounding box center [921, 384] width 43 height 13
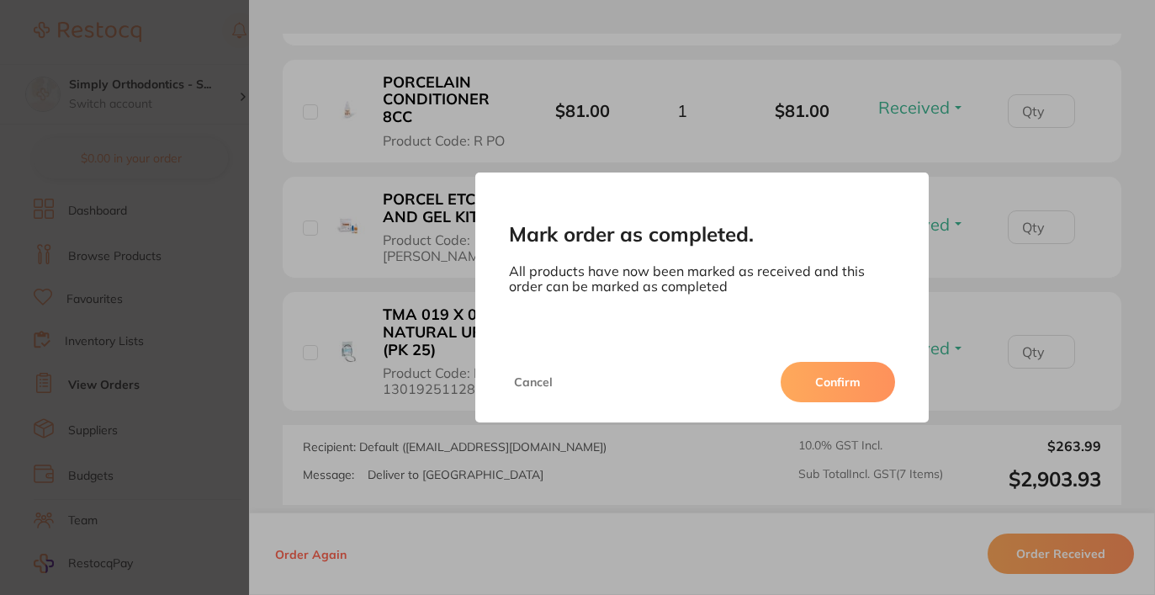
scroll to position [1445, 0]
click at [869, 383] on button "Confirm" at bounding box center [838, 382] width 114 height 40
